Goal: Task Accomplishment & Management: Manage account settings

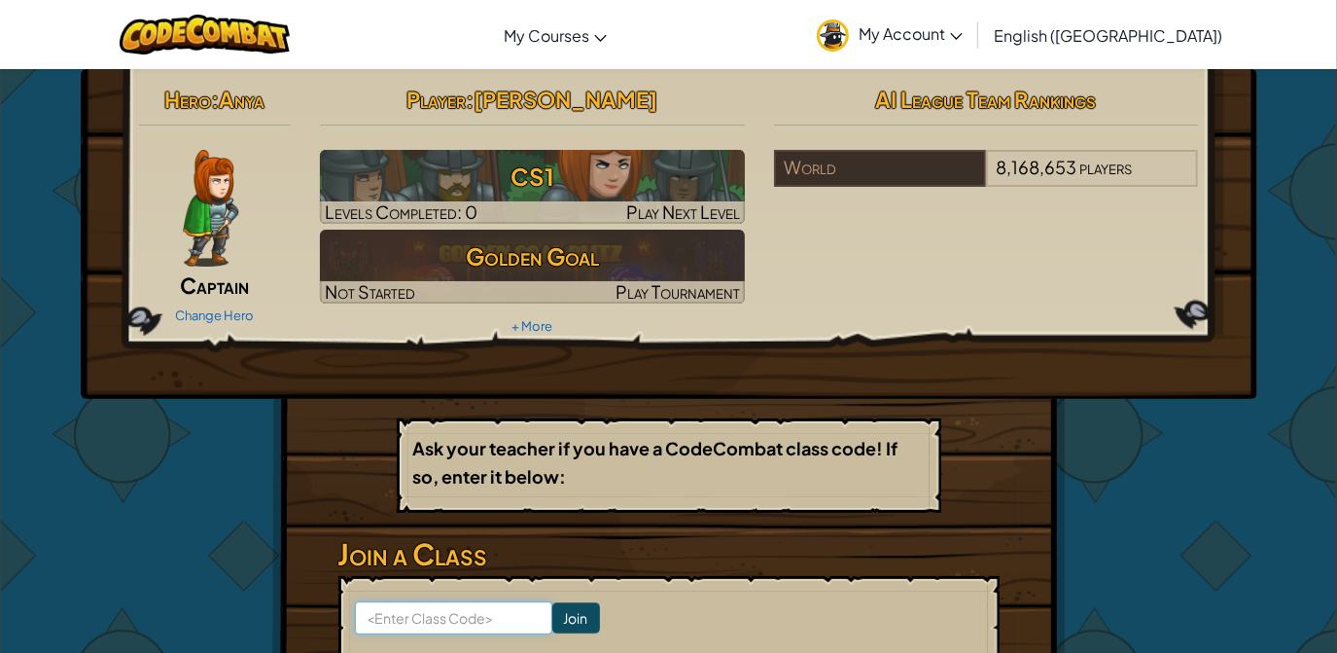
click at [464, 612] on input at bounding box center [453, 617] width 197 height 33
paste input "TeamBoatLeg"
type input "TeamBoatLeg"
click at [552, 614] on input "Join" at bounding box center [576, 617] width 48 height 31
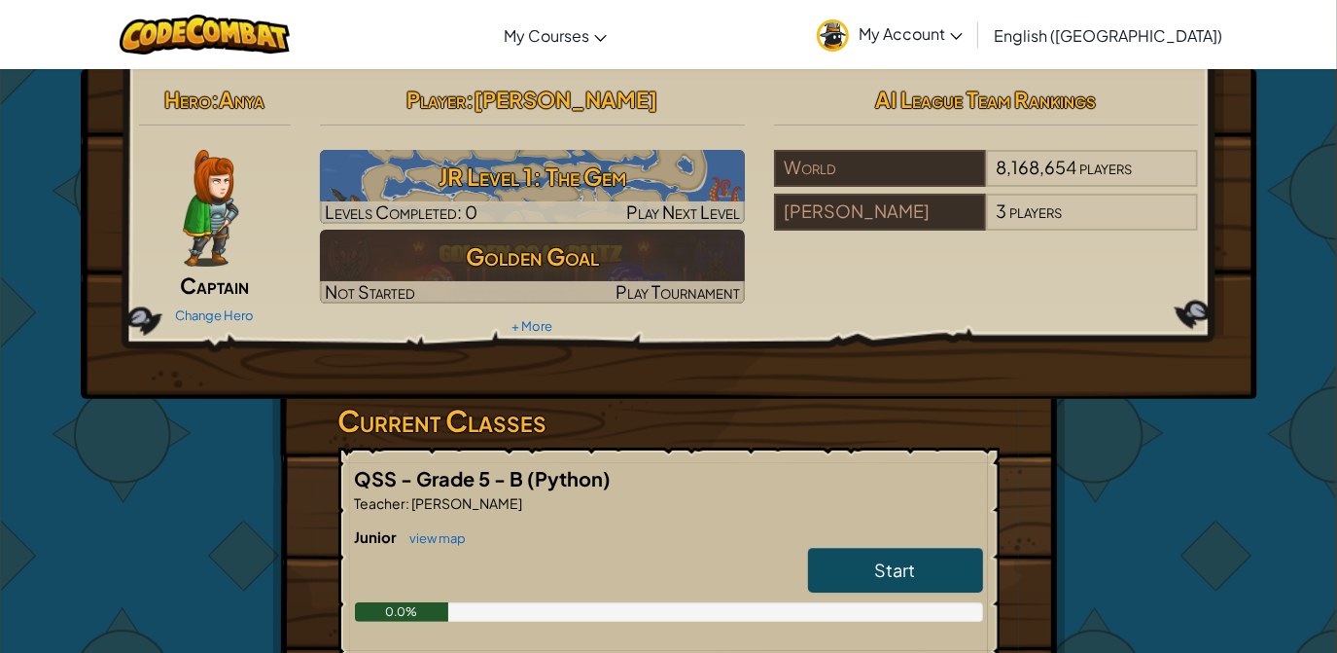
click at [963, 41] on span "My Account" at bounding box center [911, 33] width 104 height 20
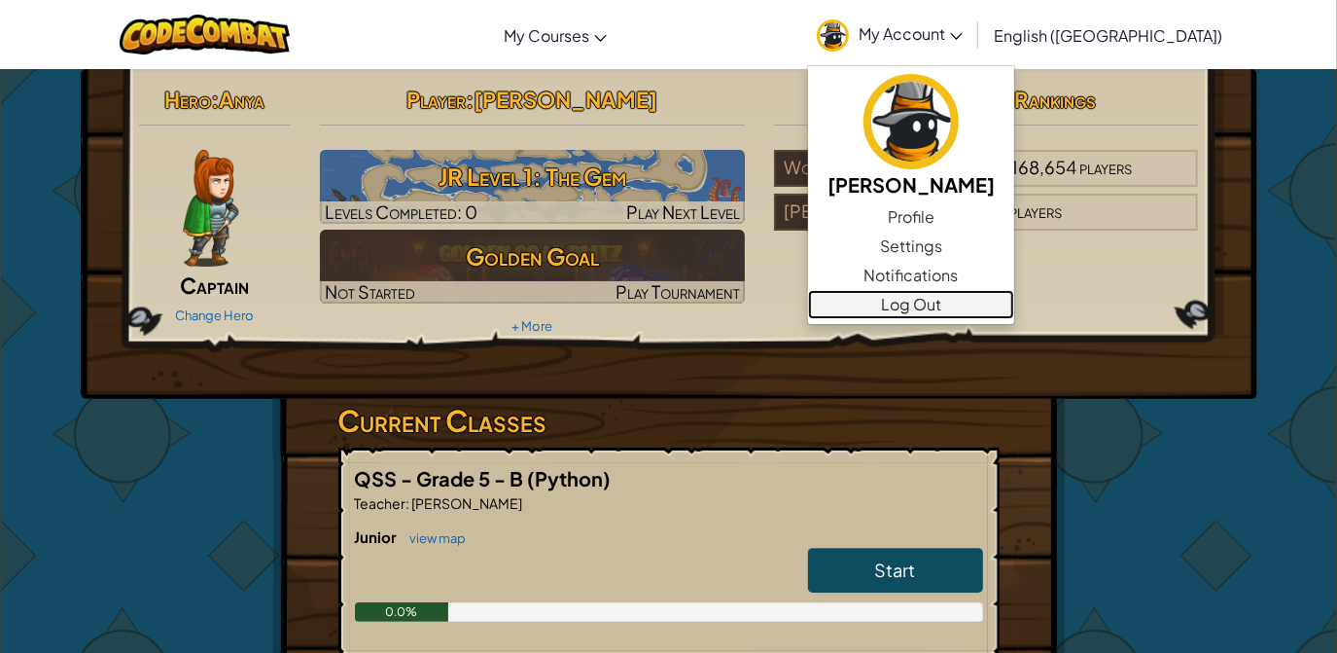
click at [1014, 302] on link "Log Out" at bounding box center [911, 304] width 206 height 29
